Goal: Task Accomplishment & Management: Manage account settings

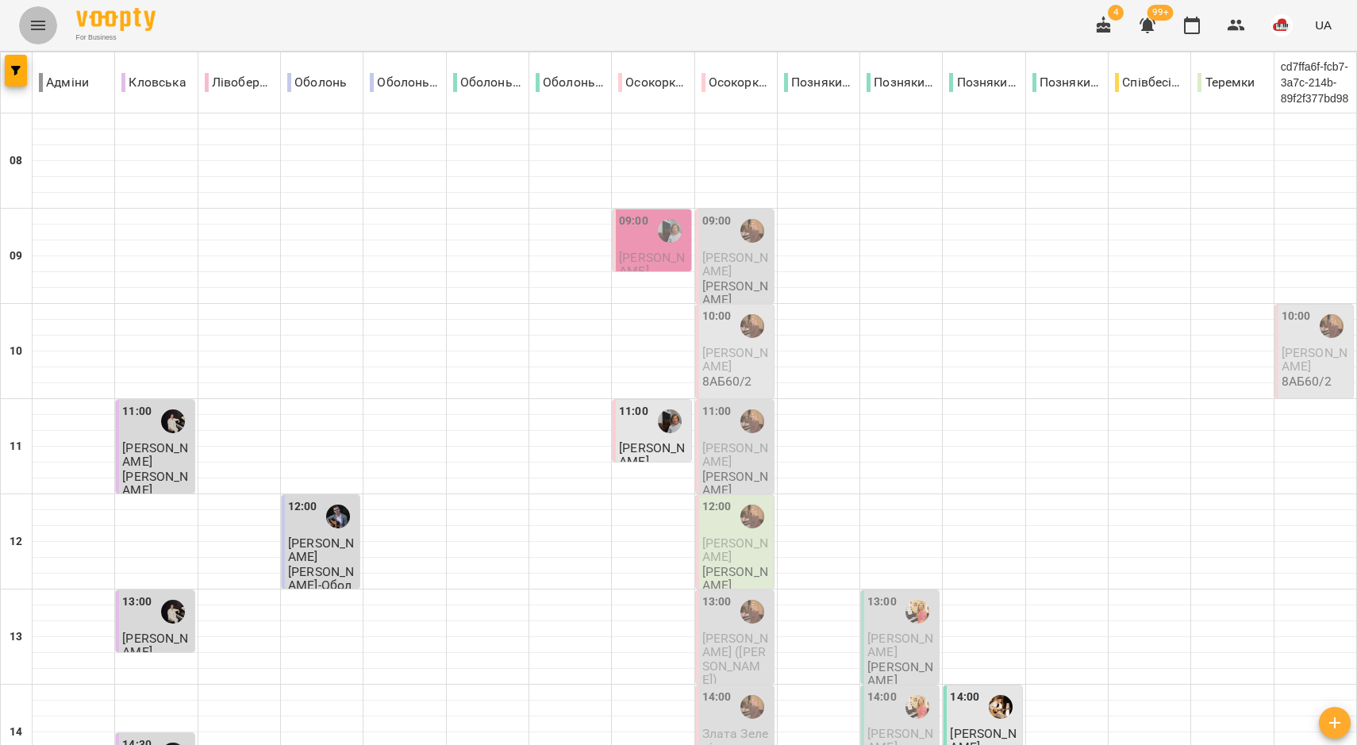
click at [28, 26] on button "Menu" at bounding box center [38, 25] width 38 height 38
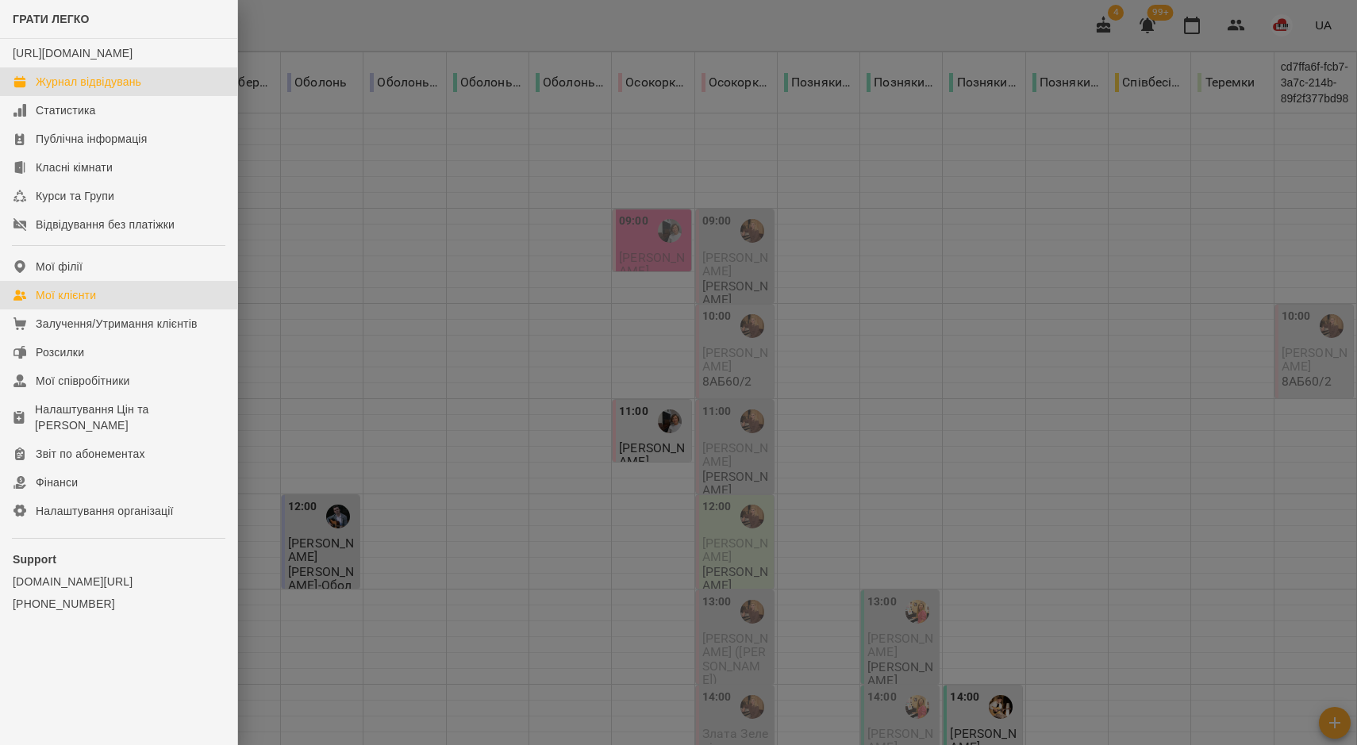
click at [90, 303] on div "Мої клієнти" at bounding box center [66, 295] width 60 height 16
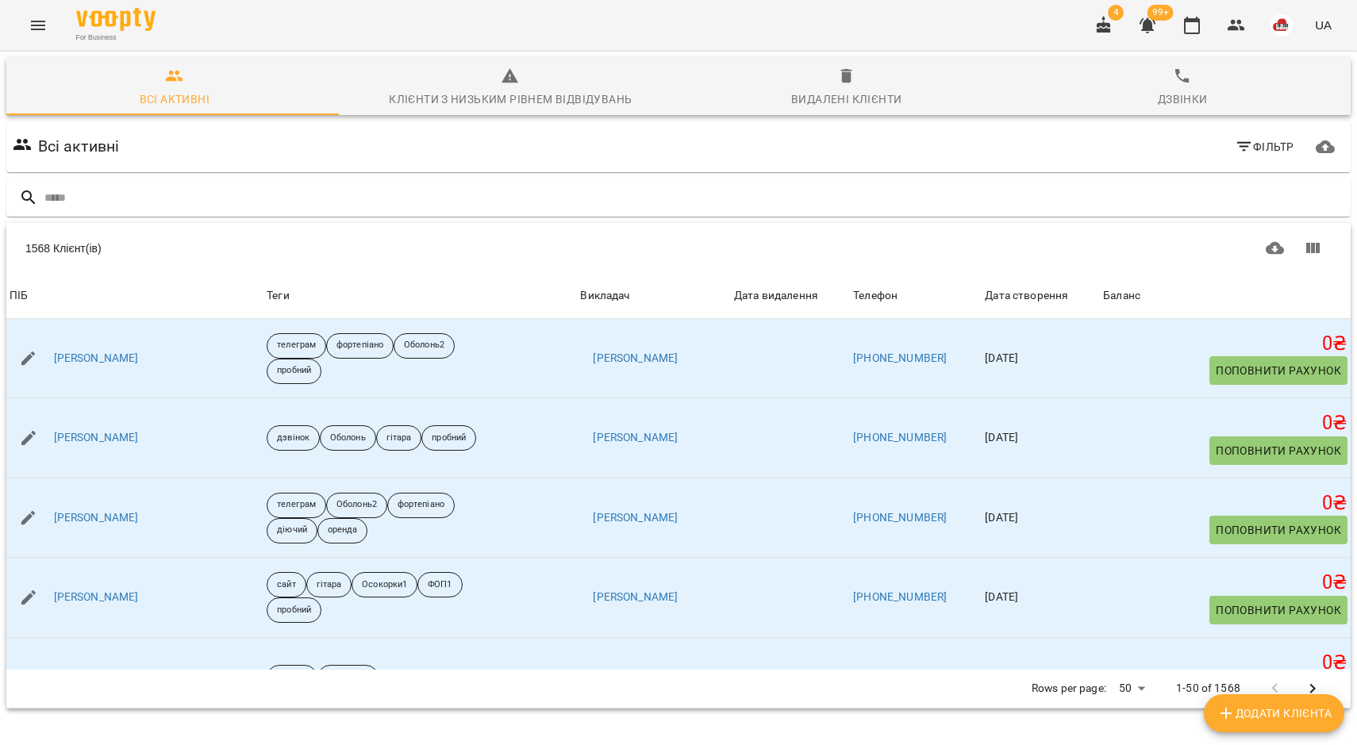
click at [147, 220] on div "1568 Клієнт(ів) 1568 Клієнт(ів) ПІБ Теги Викладач Дата видалення Телефон Дата с…" at bounding box center [678, 466] width 1350 height 492
click at [147, 205] on input "text" at bounding box center [694, 198] width 1300 height 26
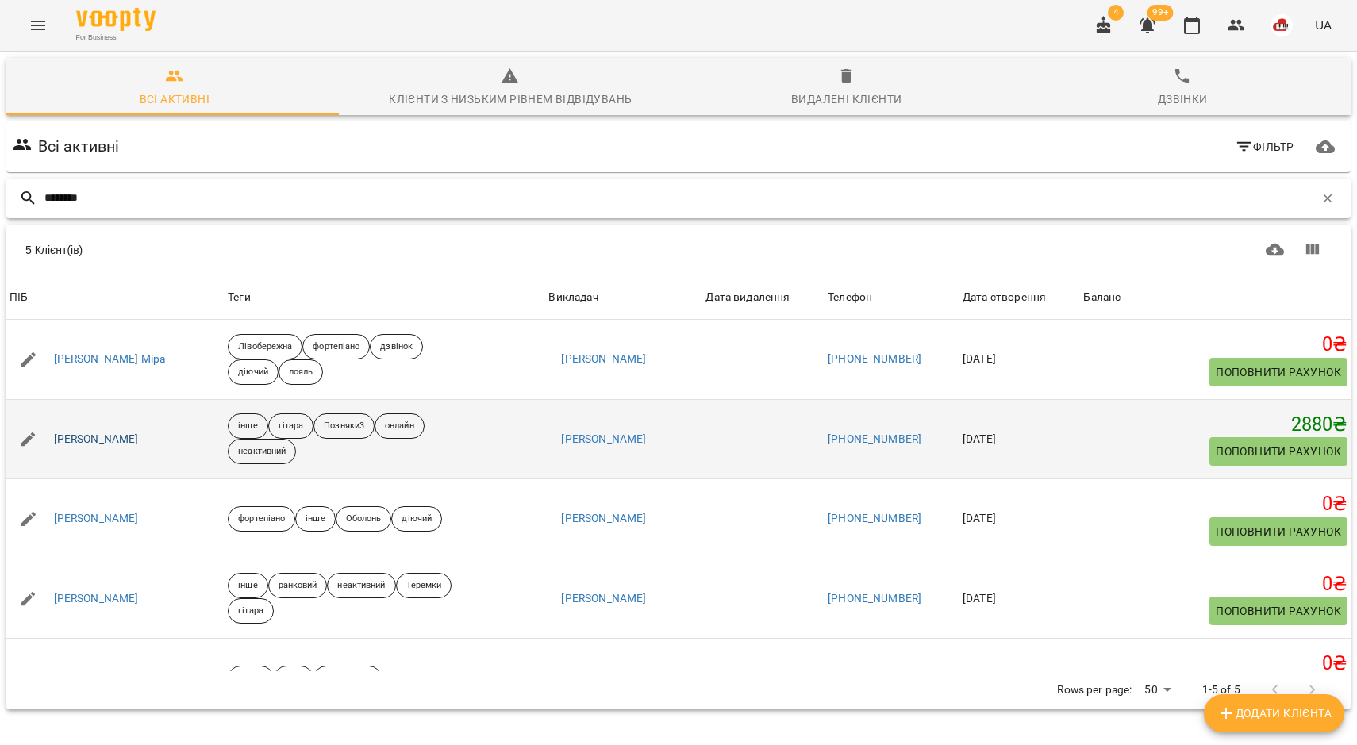
type input "********"
click at [102, 432] on link "[PERSON_NAME]" at bounding box center [96, 440] width 85 height 16
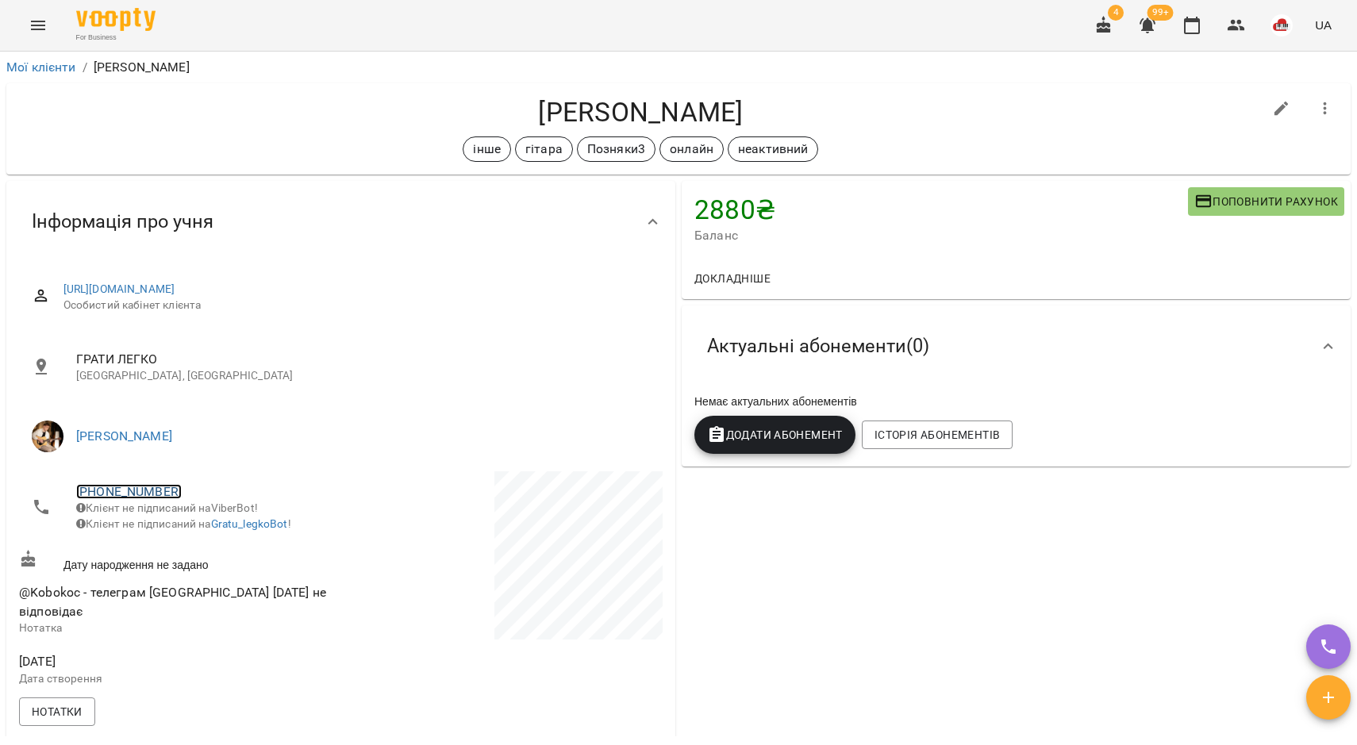
click at [151, 485] on link "[PHONE_NUMBER]" at bounding box center [129, 491] width 106 height 15
click at [205, 546] on img at bounding box center [194, 550] width 24 height 24
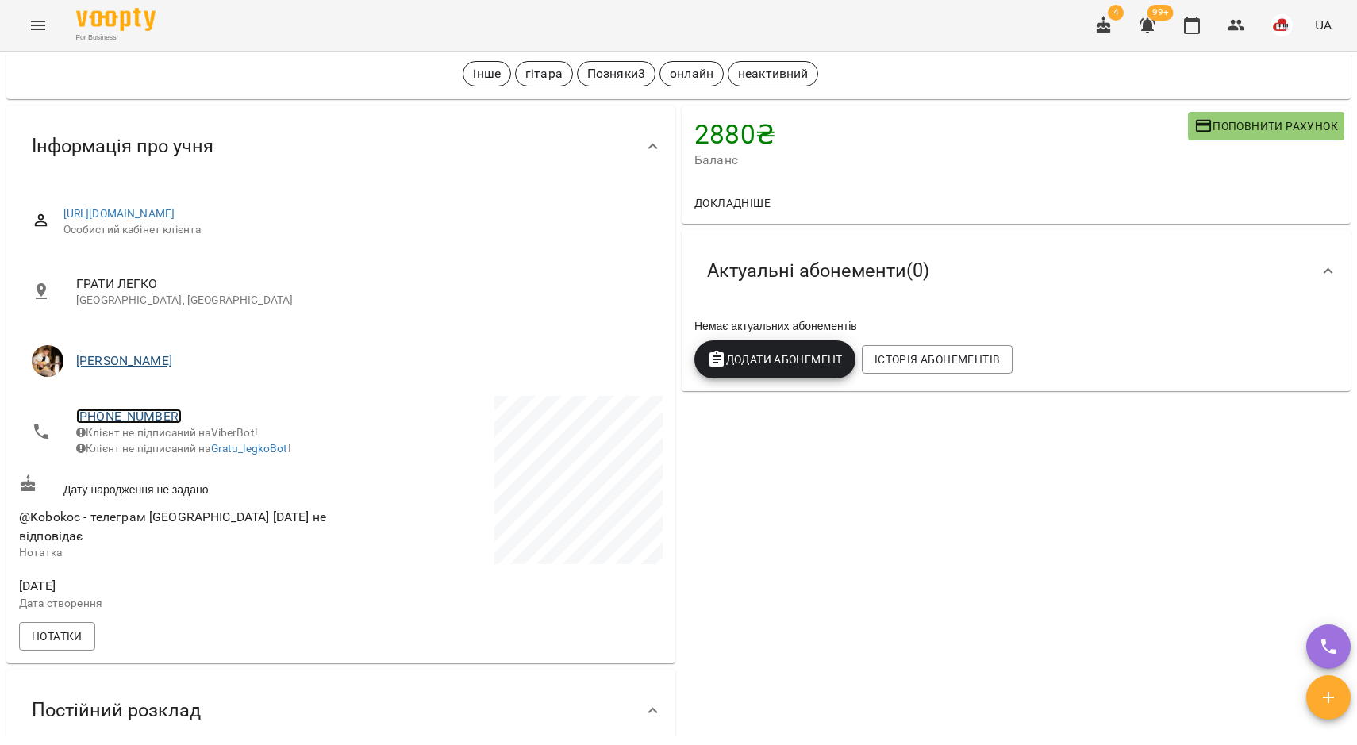
scroll to position [99, 0]
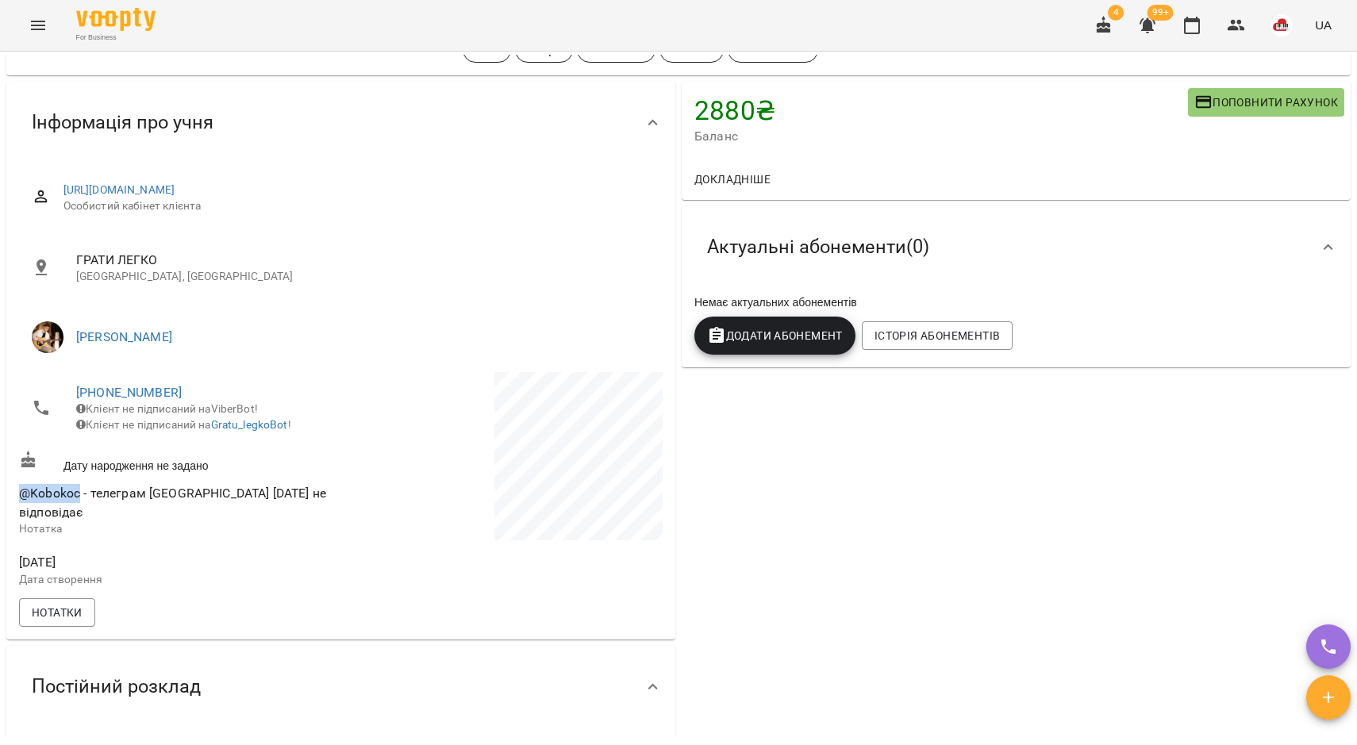
drag, startPoint x: 80, startPoint y: 506, endPoint x: 20, endPoint y: 497, distance: 61.0
click at [20, 497] on span "@Kobokoc - телеграм [GEOGRAPHIC_DATA] [DATE] не відповідає" at bounding box center [178, 502] width 319 height 37
copy span "@Kobokoc"
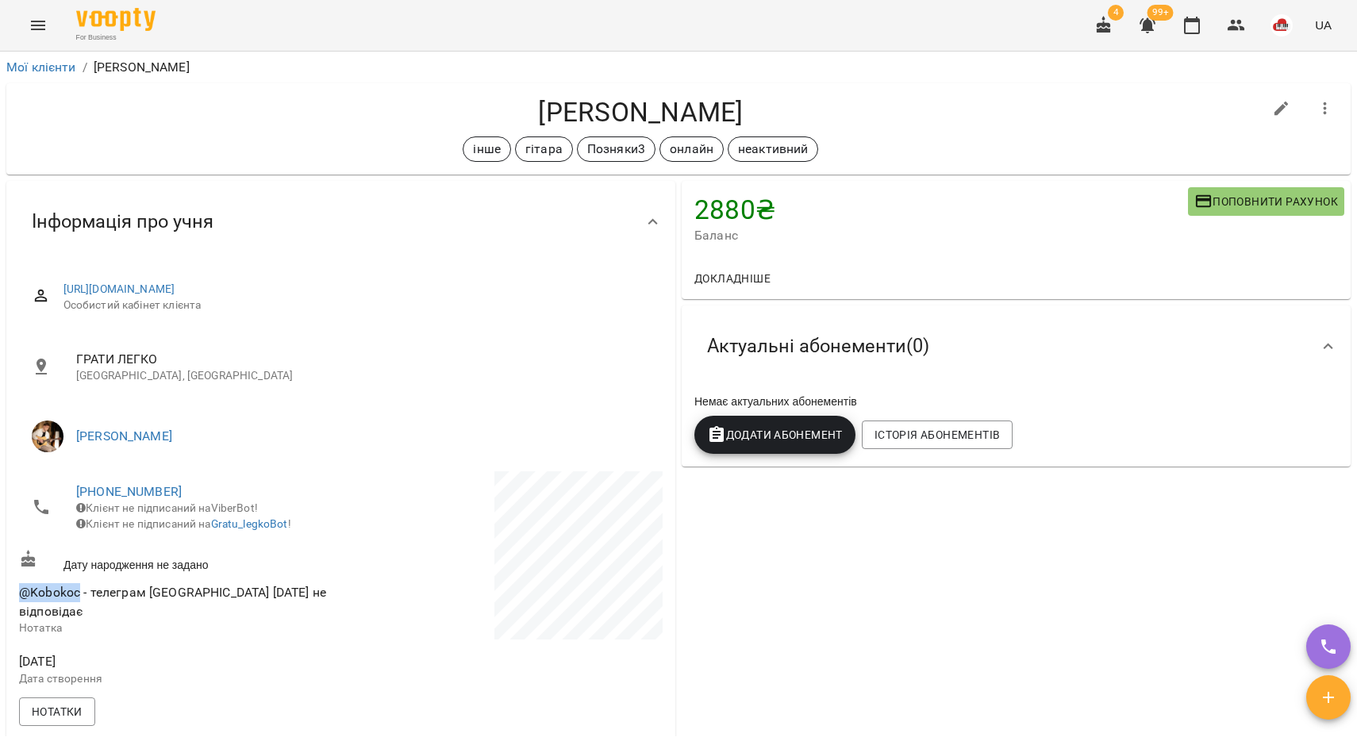
scroll to position [655, 0]
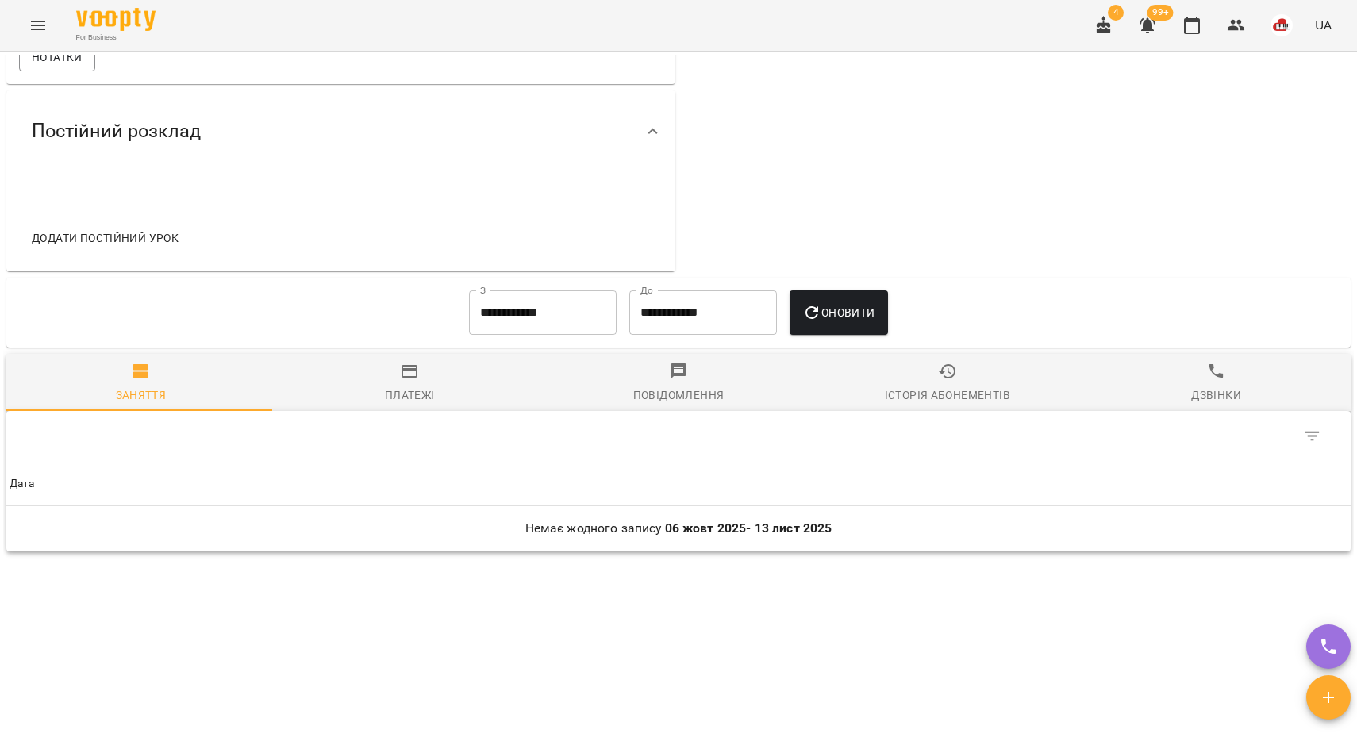
click at [507, 323] on input "**********" at bounding box center [543, 312] width 148 height 44
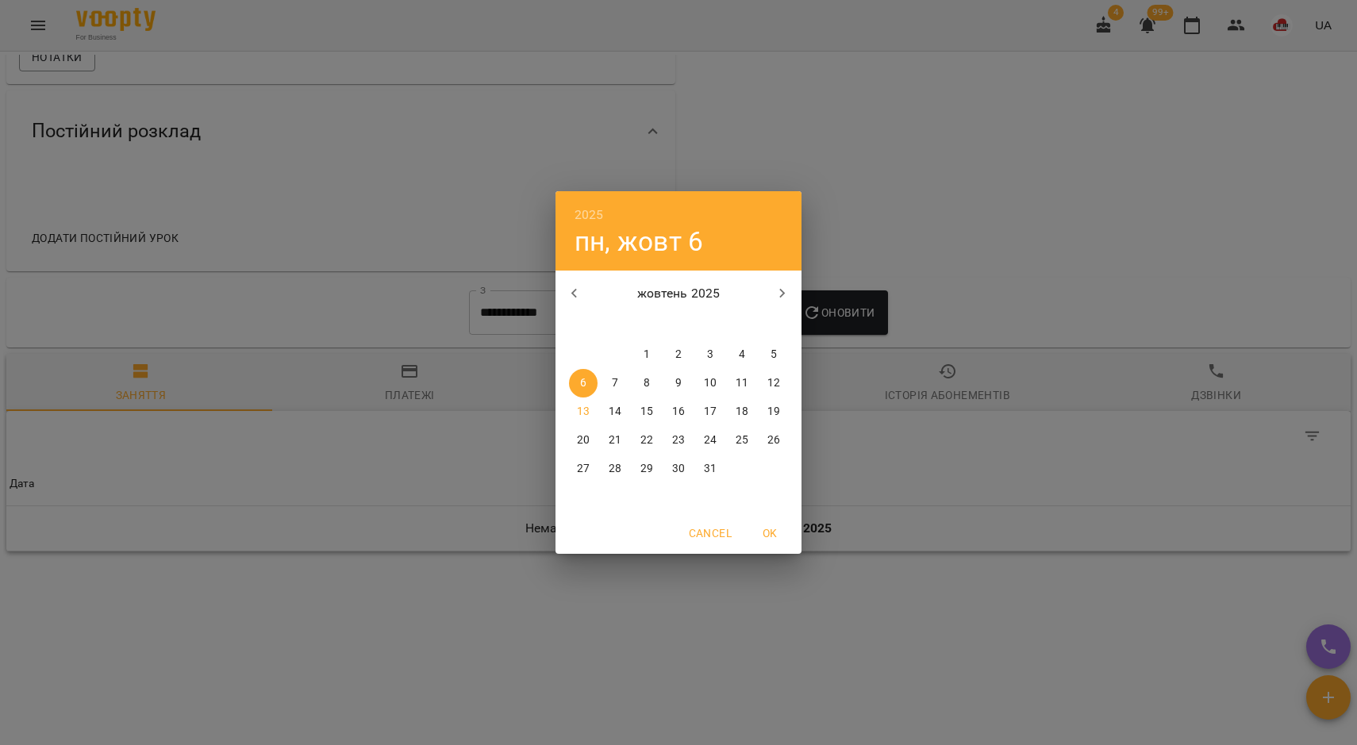
click at [565, 292] on icon "button" at bounding box center [574, 293] width 19 height 19
drag, startPoint x: 693, startPoint y: 361, endPoint x: 759, endPoint y: 322, distance: 77.2
click at [694, 360] on div "28 29 30 31 1 2 3" at bounding box center [678, 354] width 246 height 29
click at [716, 343] on button "1" at bounding box center [710, 354] width 29 height 29
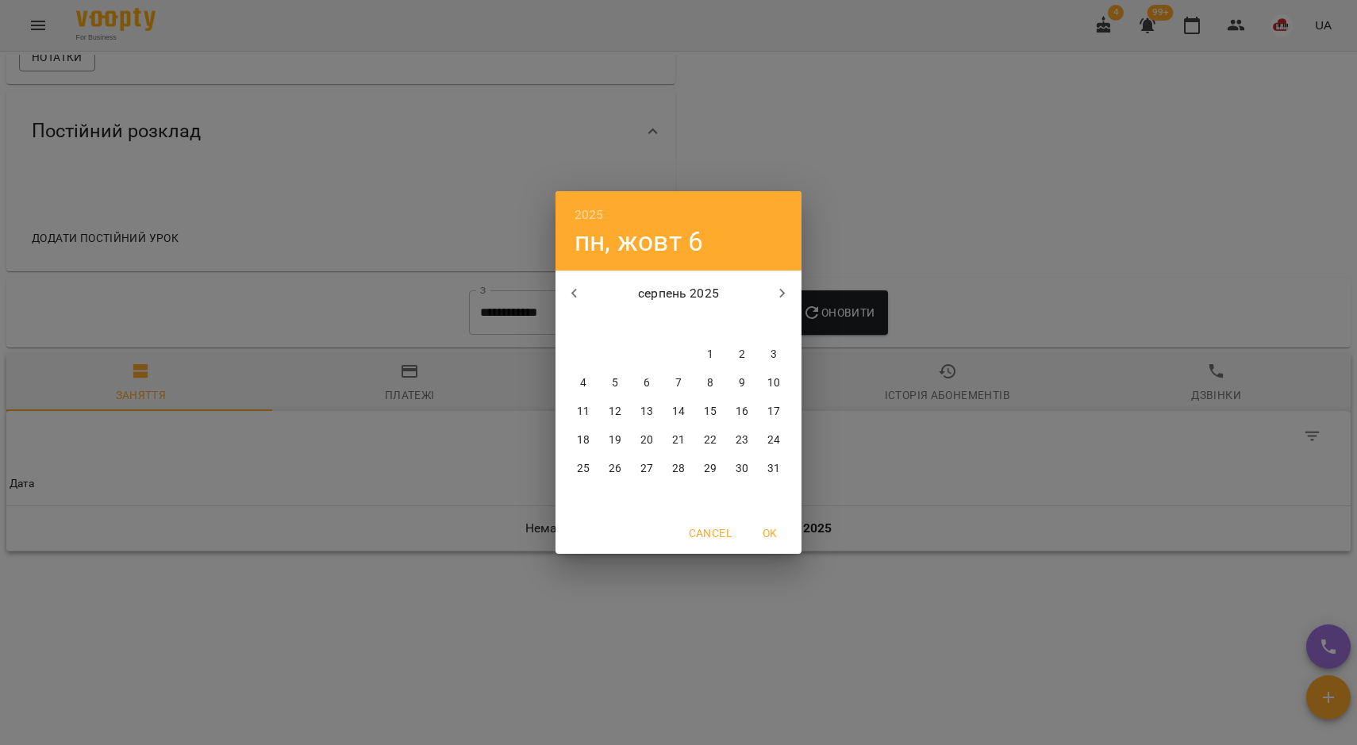
type input "**********"
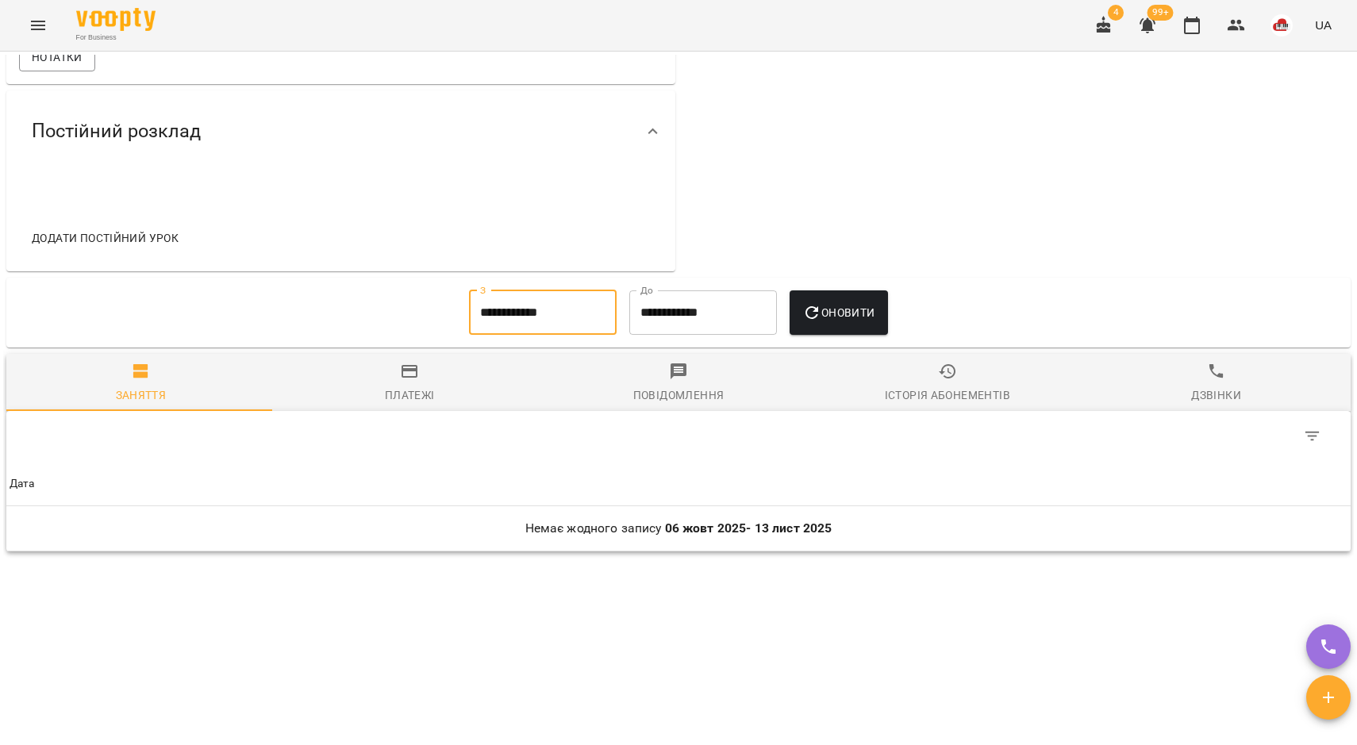
click at [849, 278] on div "**********" at bounding box center [678, 313] width 1344 height 70
click at [843, 303] on span "Оновити" at bounding box center [838, 312] width 72 height 19
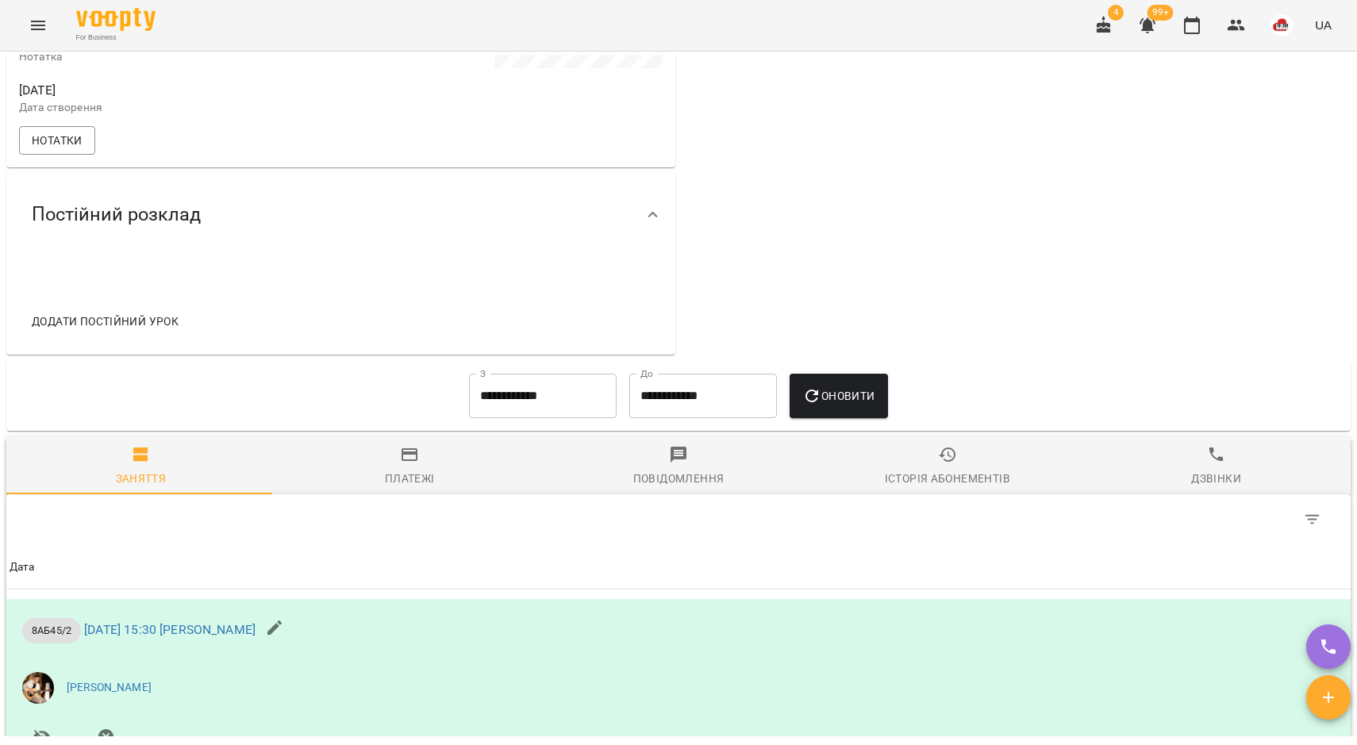
scroll to position [0, 0]
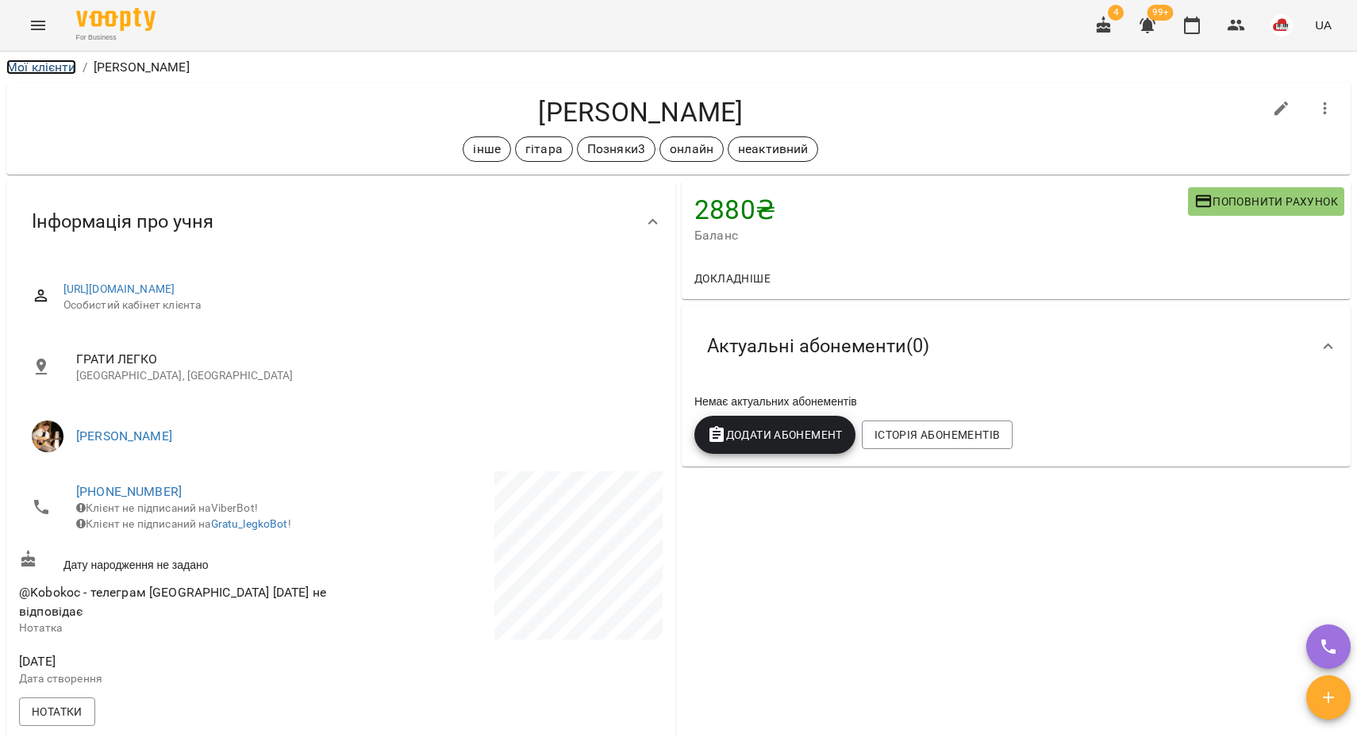
click at [62, 68] on link "Мої клієнти" at bounding box center [41, 67] width 70 height 15
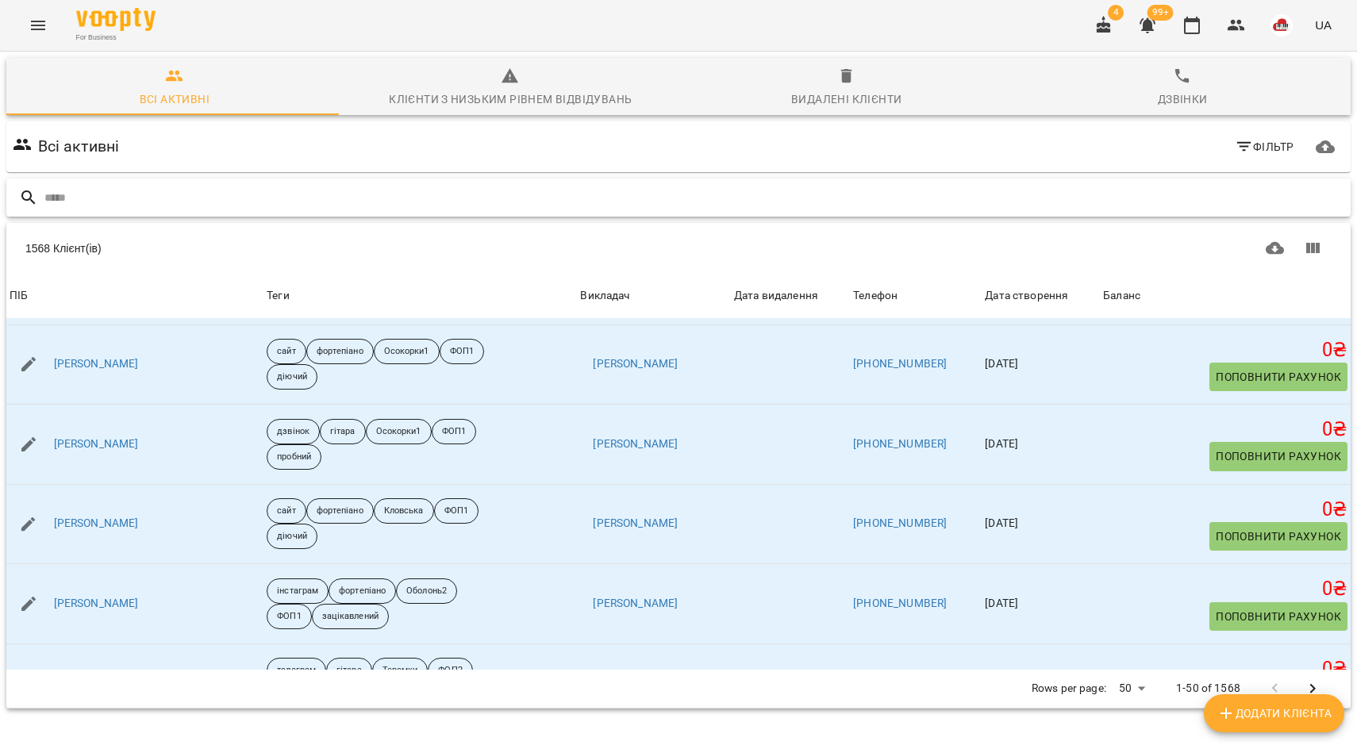
scroll to position [694, 0]
